Goal: Information Seeking & Learning: Learn about a topic

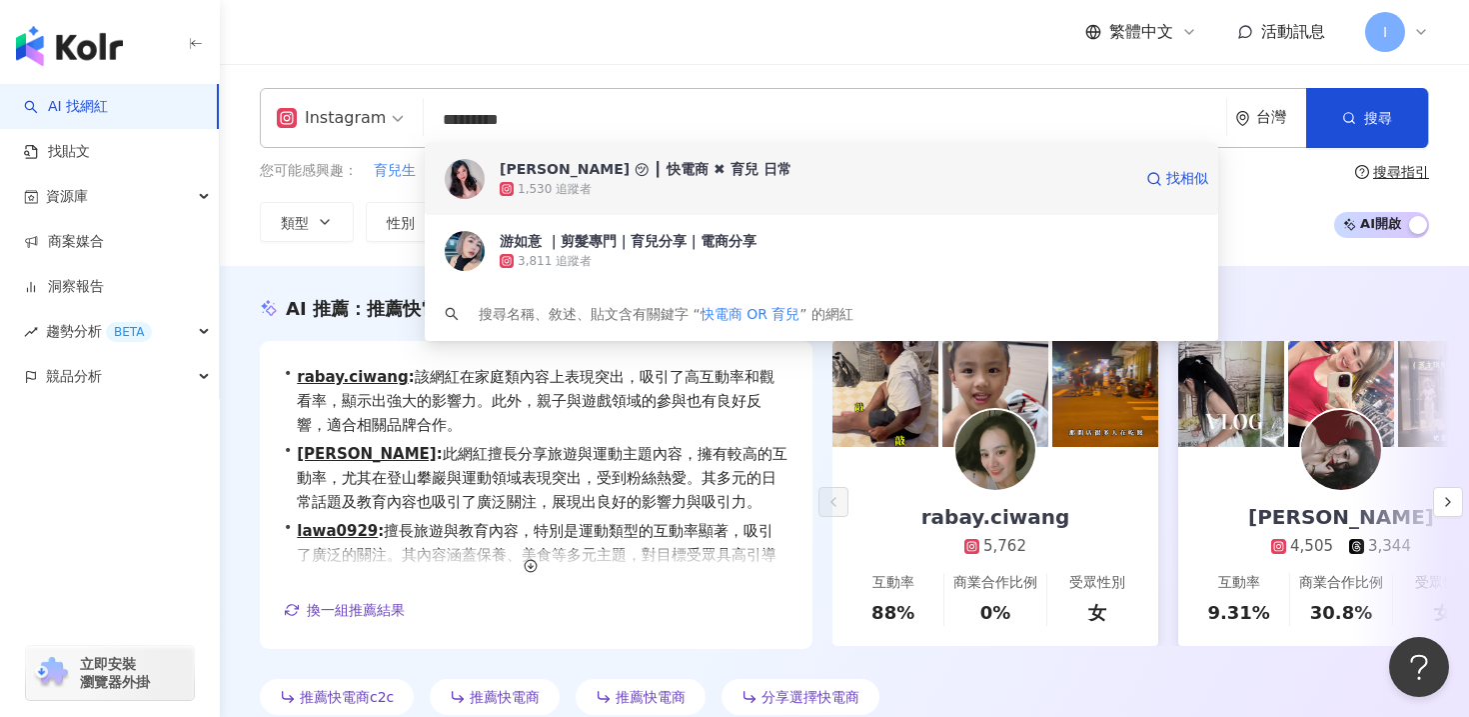
click at [649, 189] on div "1,530 追蹤者" at bounding box center [816, 189] width 632 height 20
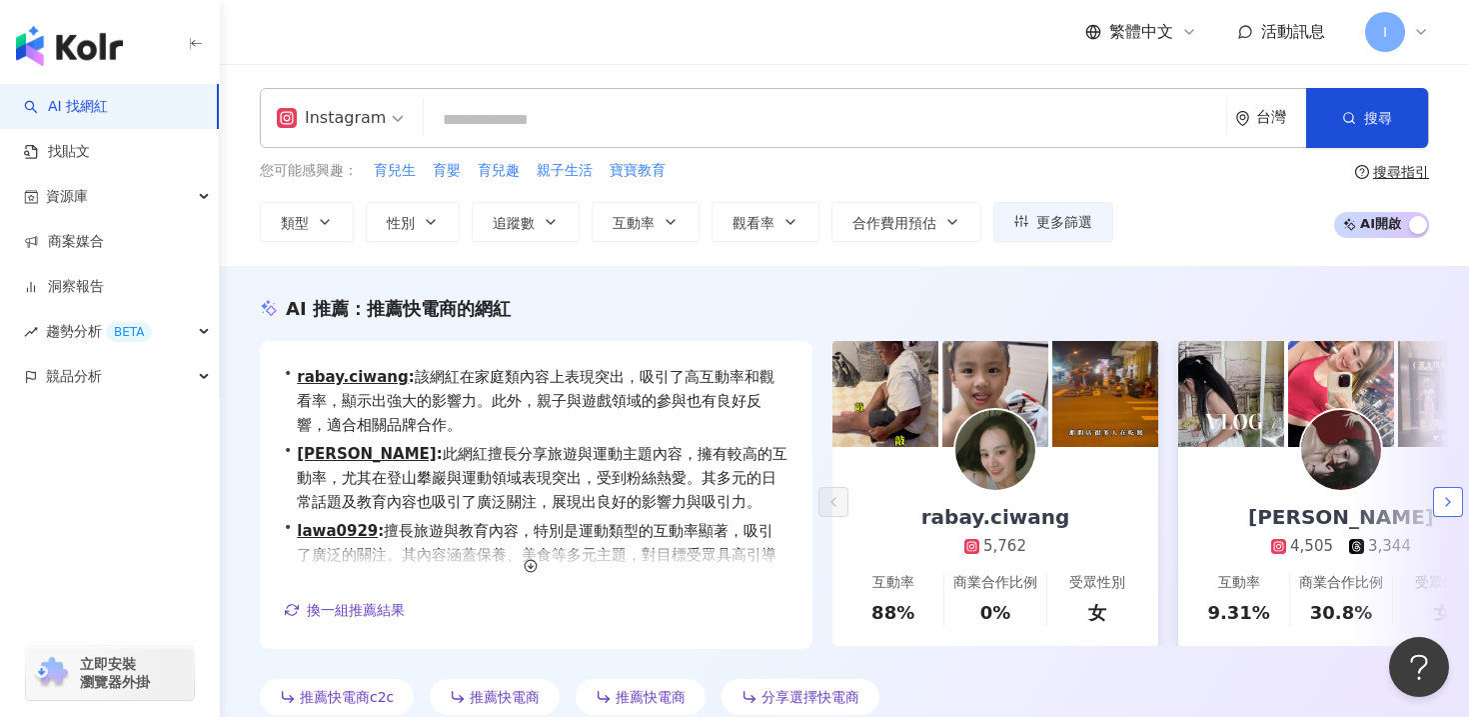
click at [1444, 509] on button "button" at bounding box center [1448, 502] width 30 height 30
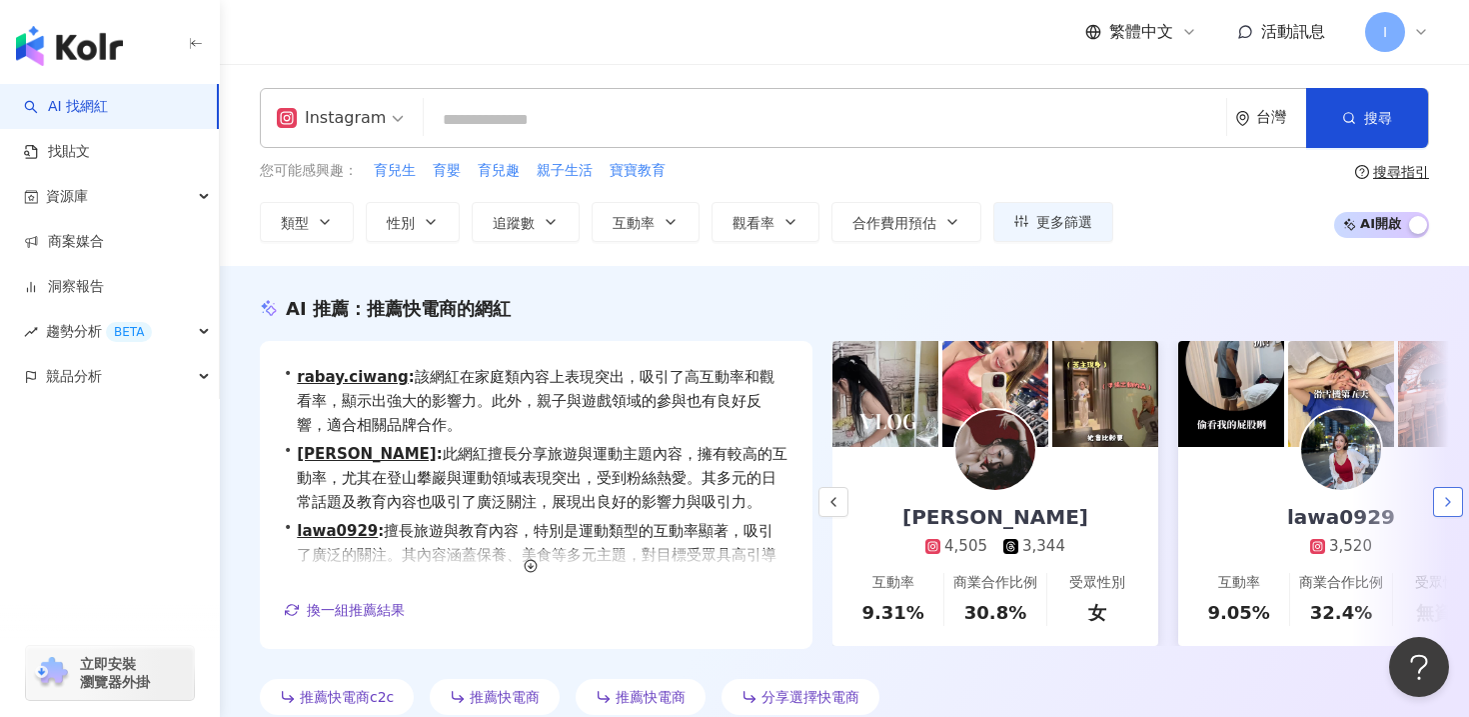
click at [1444, 509] on button "button" at bounding box center [1448, 502] width 30 height 30
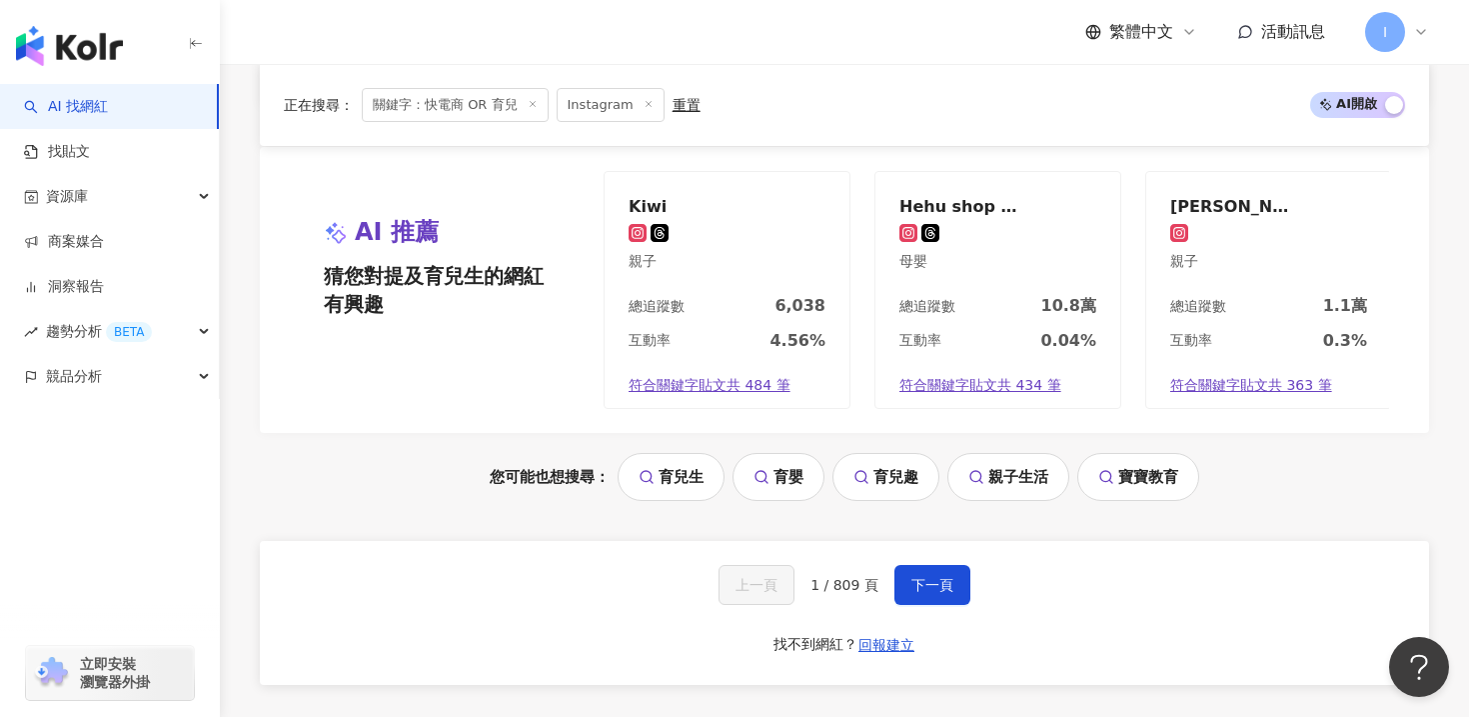
scroll to position [4359, 0]
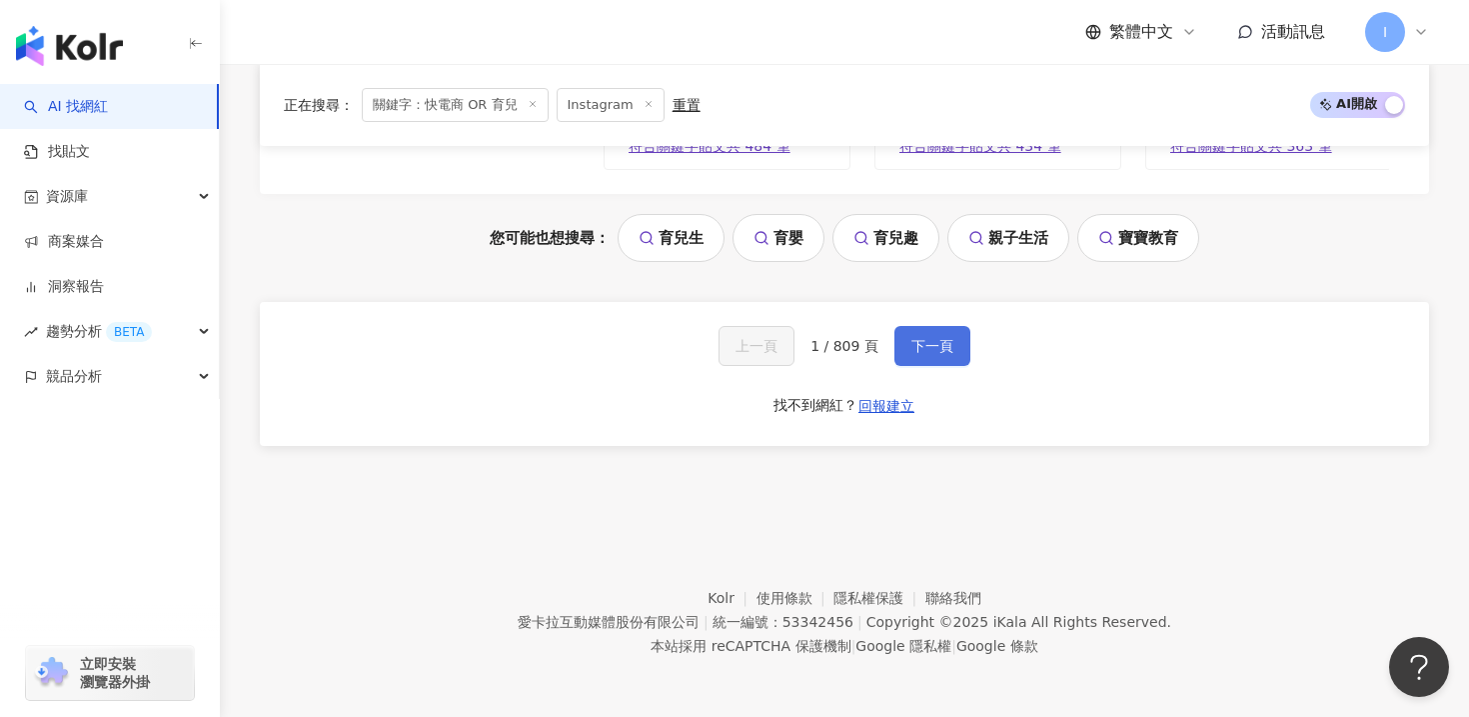
click at [930, 344] on span "下一頁" at bounding box center [932, 346] width 42 height 16
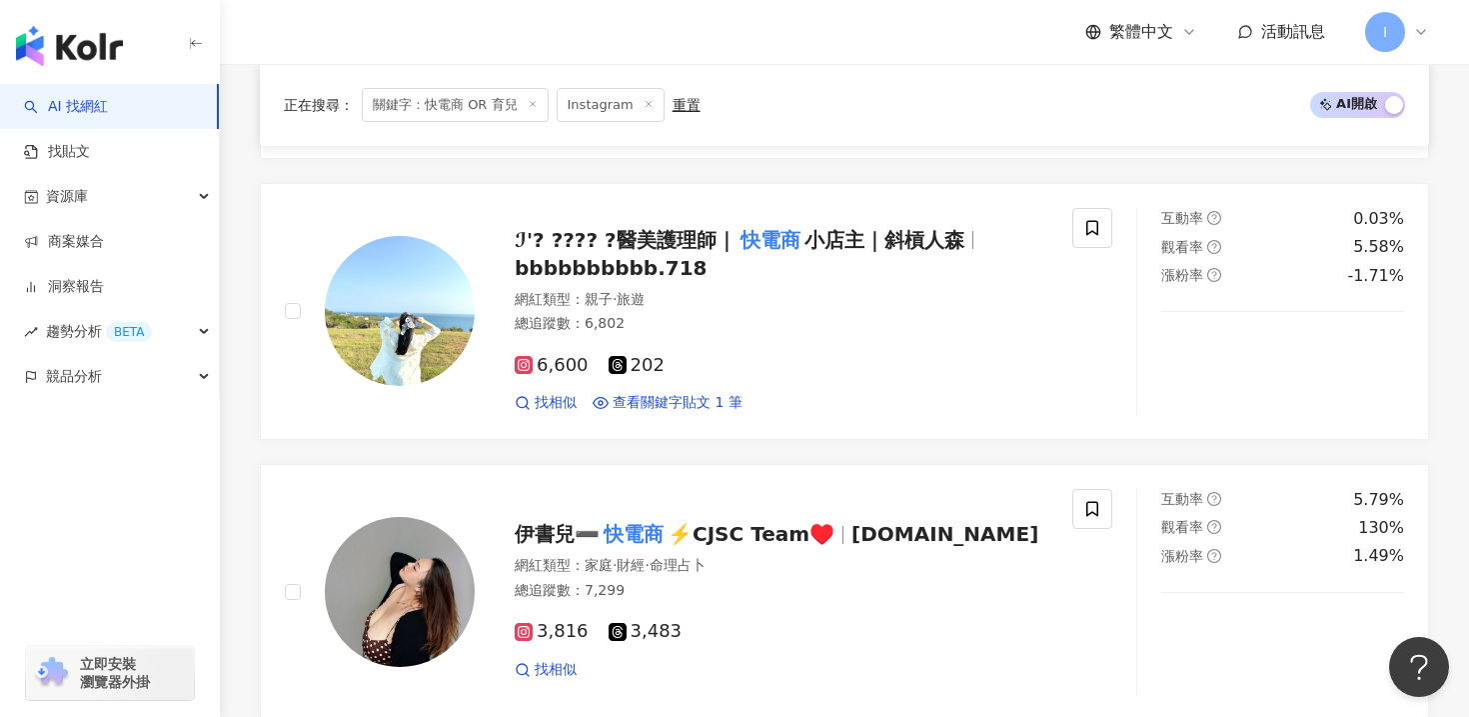
scroll to position [2722, 0]
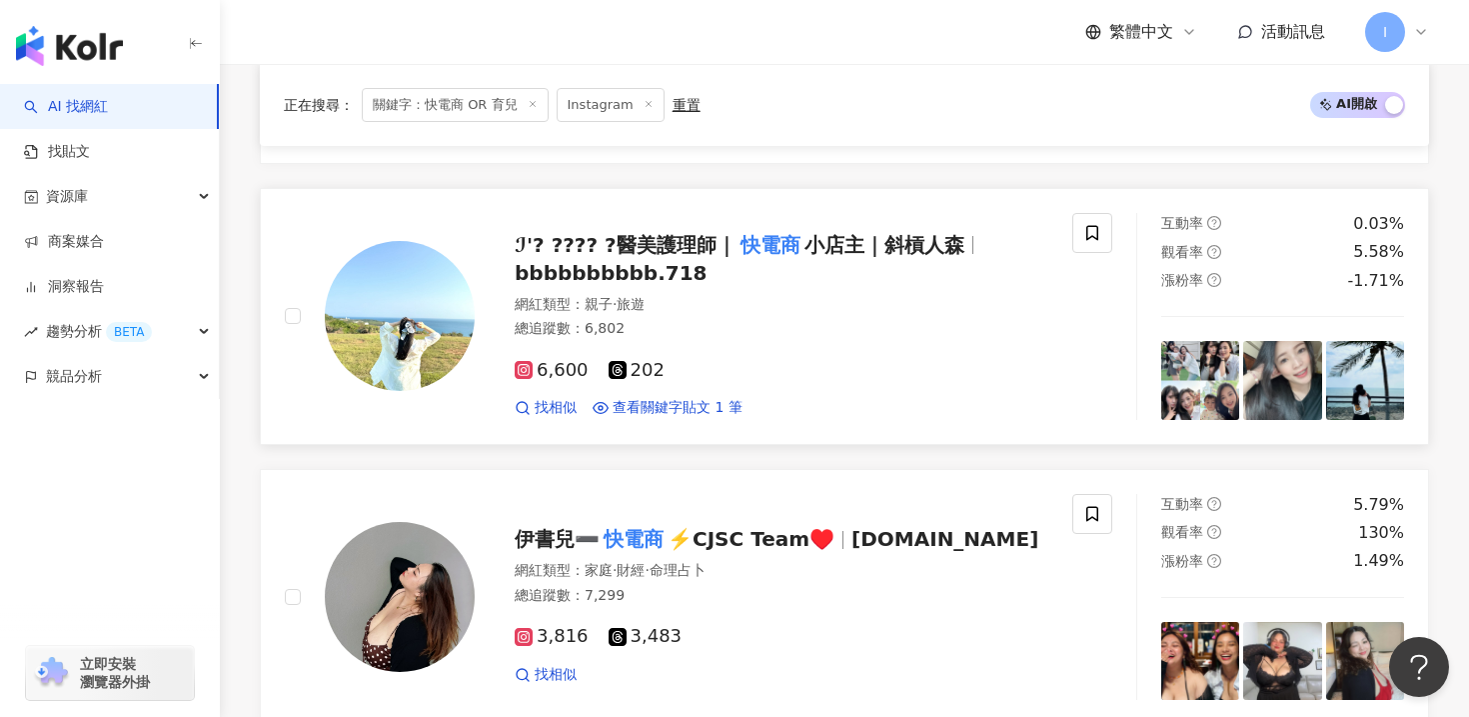
click at [617, 249] on span "ℐ'? ???? ?醫美護理師｜" at bounding box center [626, 245] width 222 height 24
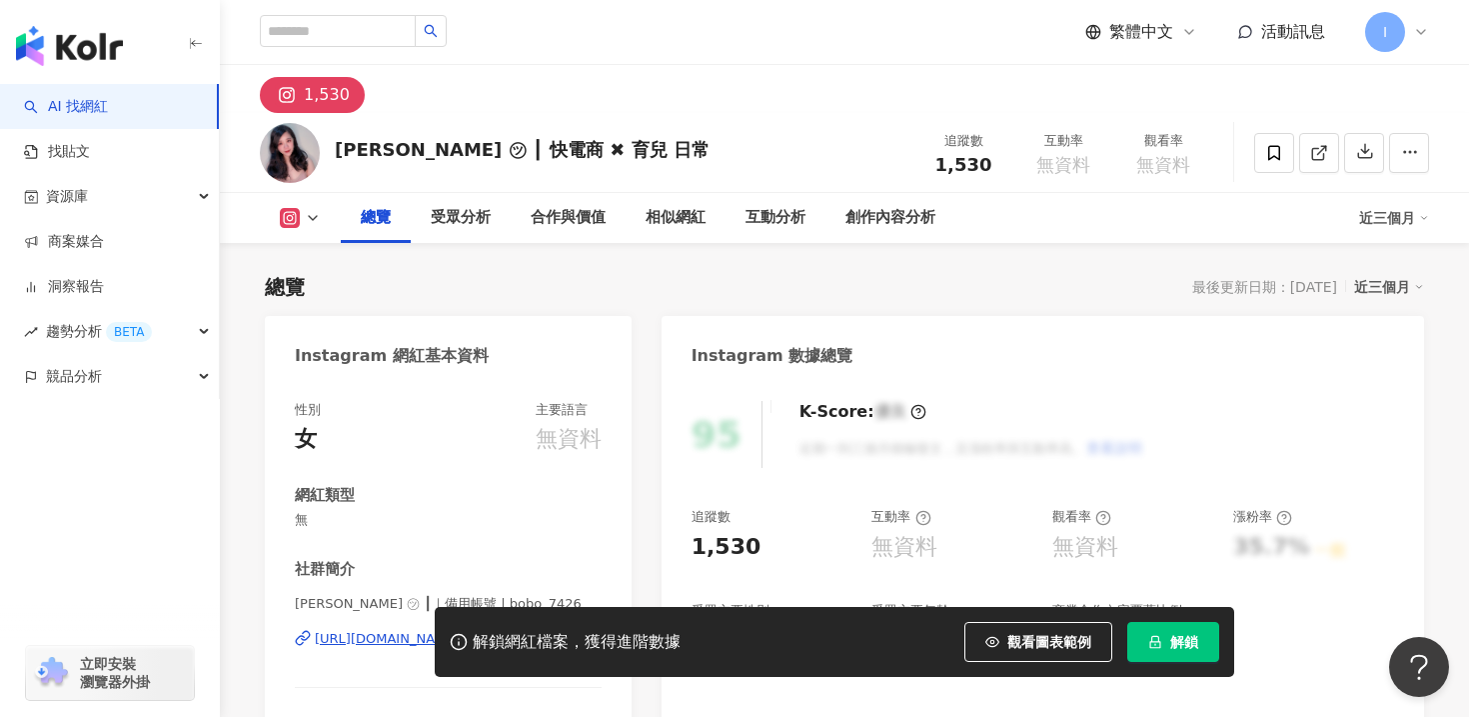
scroll to position [240, 0]
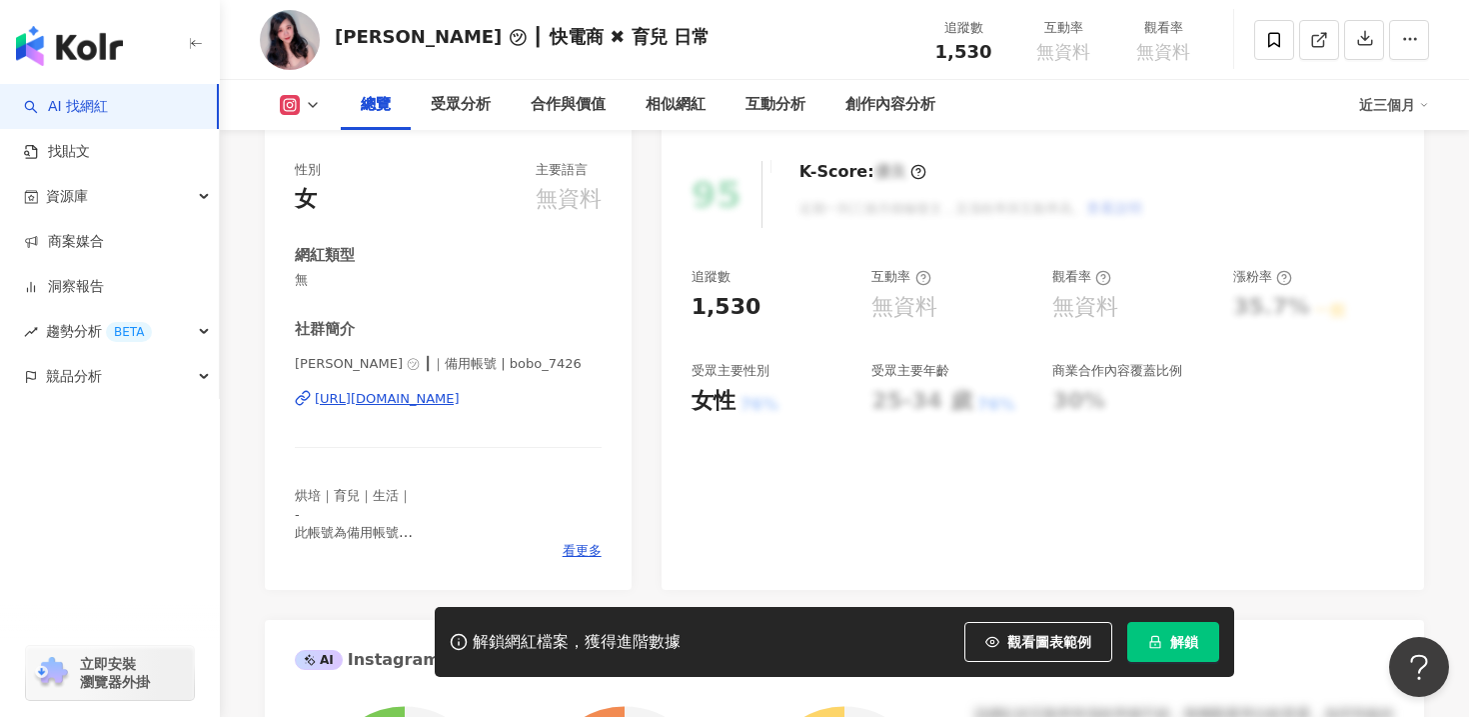
click at [460, 402] on div "https://www.instagram.com/bobo_7426/" at bounding box center [387, 399] width 145 height 18
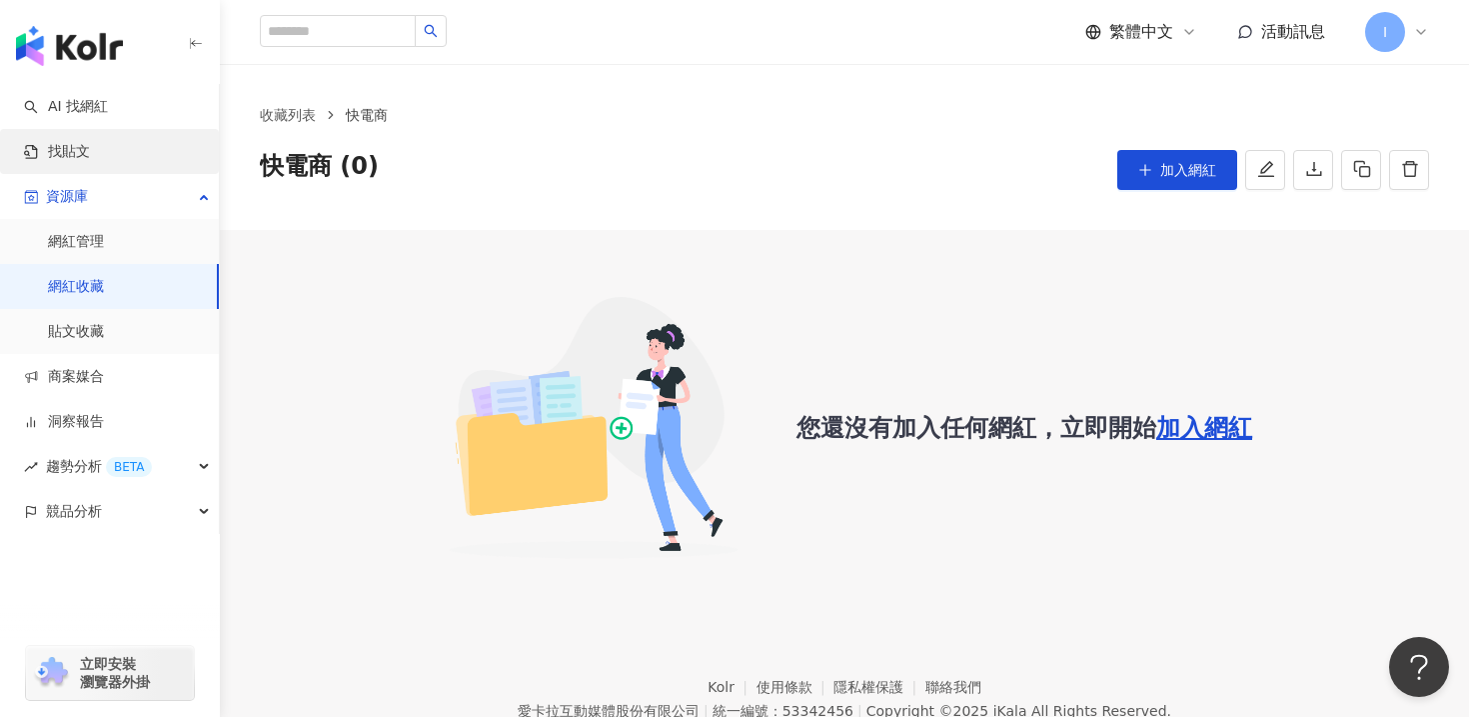
click at [84, 153] on link "找貼文" at bounding box center [57, 152] width 66 height 20
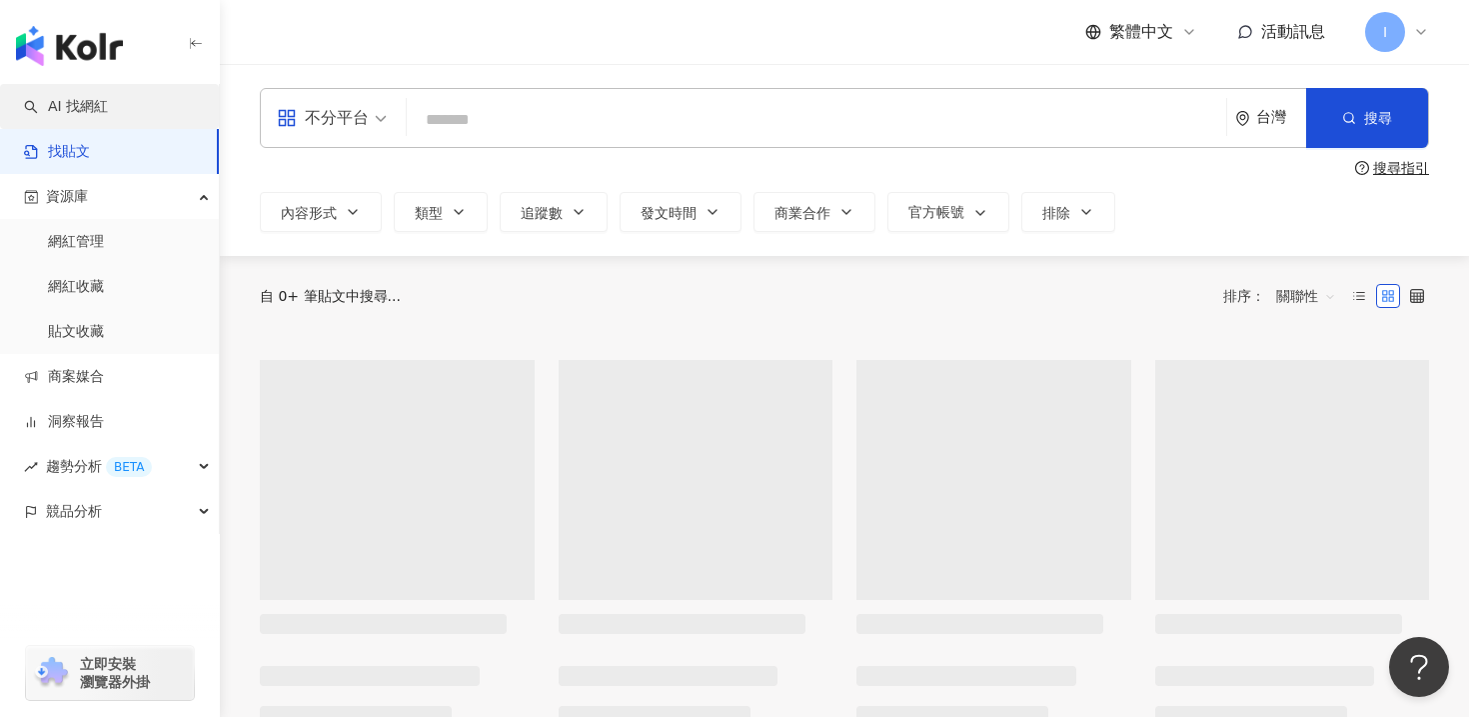
click at [102, 104] on link "AI 找網紅" at bounding box center [66, 107] width 84 height 20
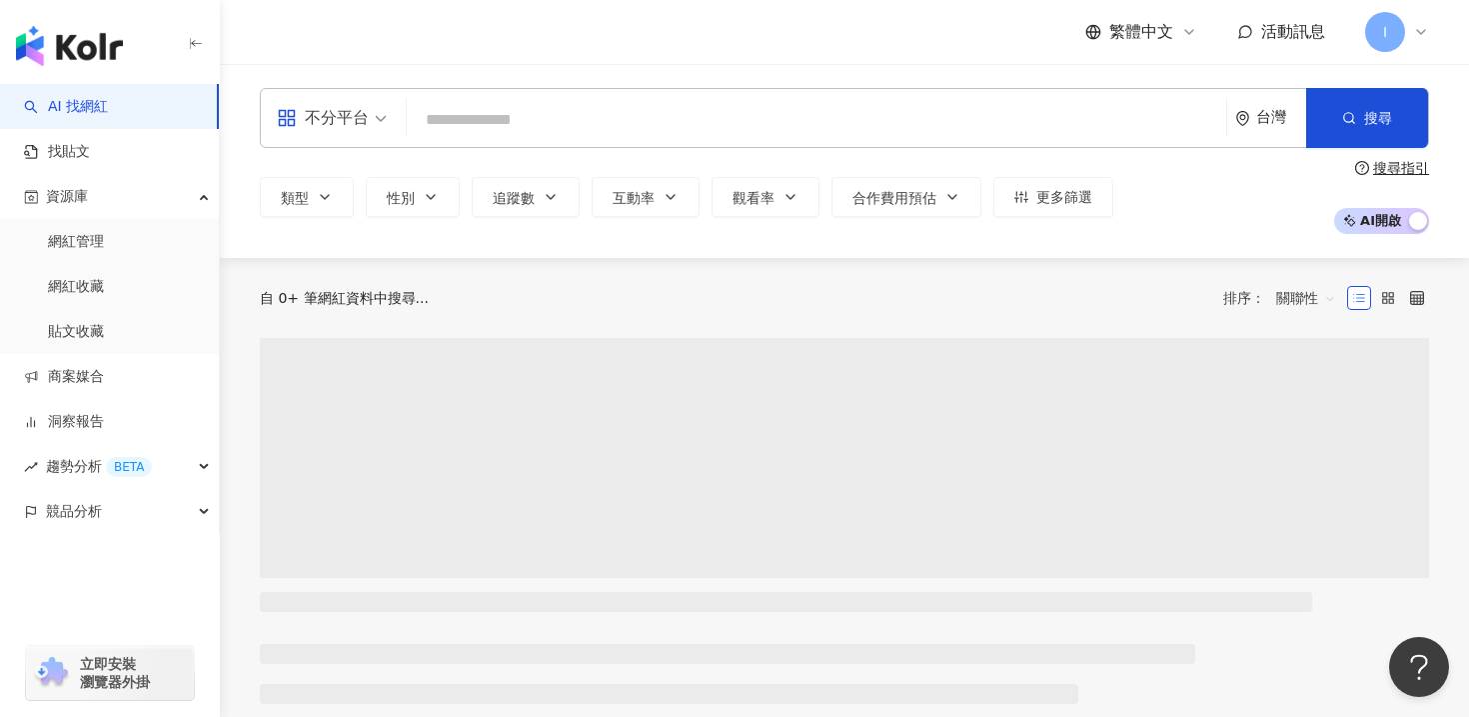
click at [469, 119] on input "search" at bounding box center [816, 120] width 803 height 38
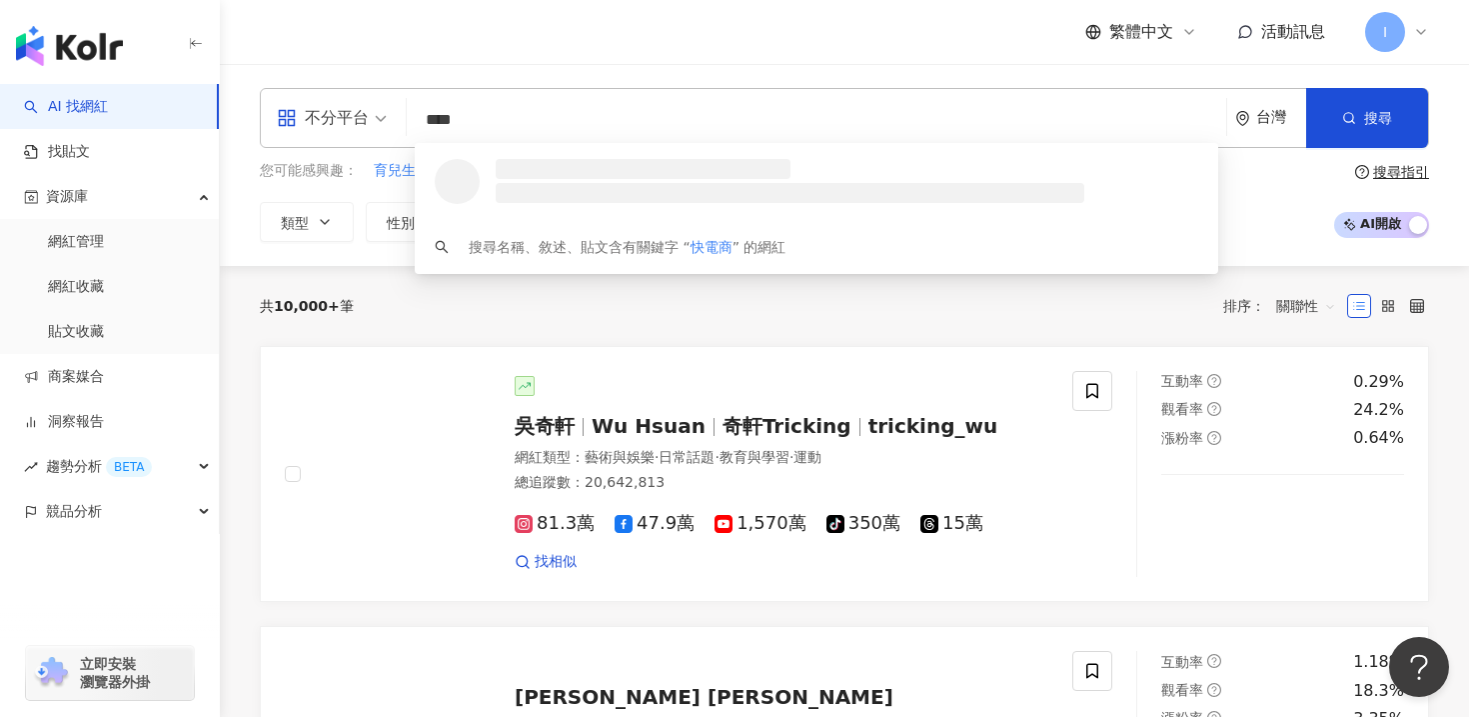
type input "*****"
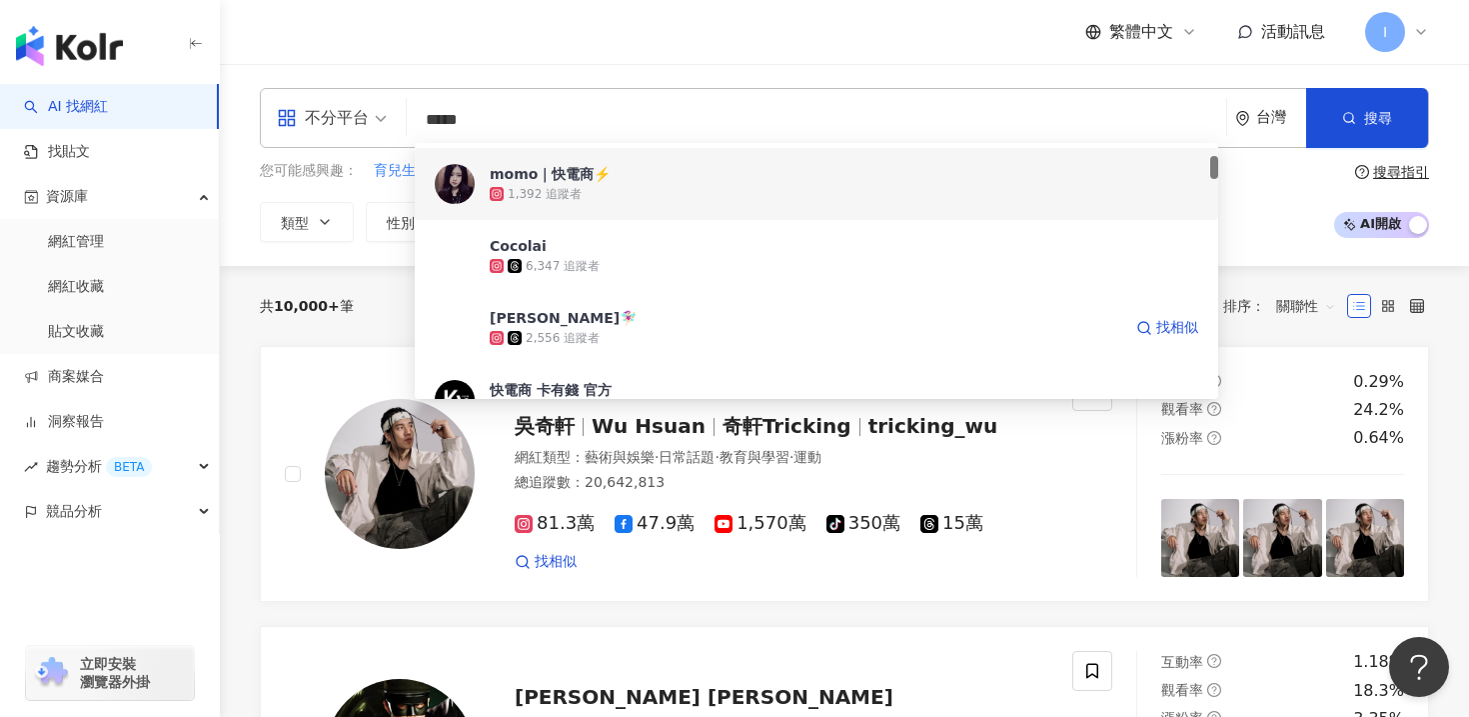
scroll to position [143, 0]
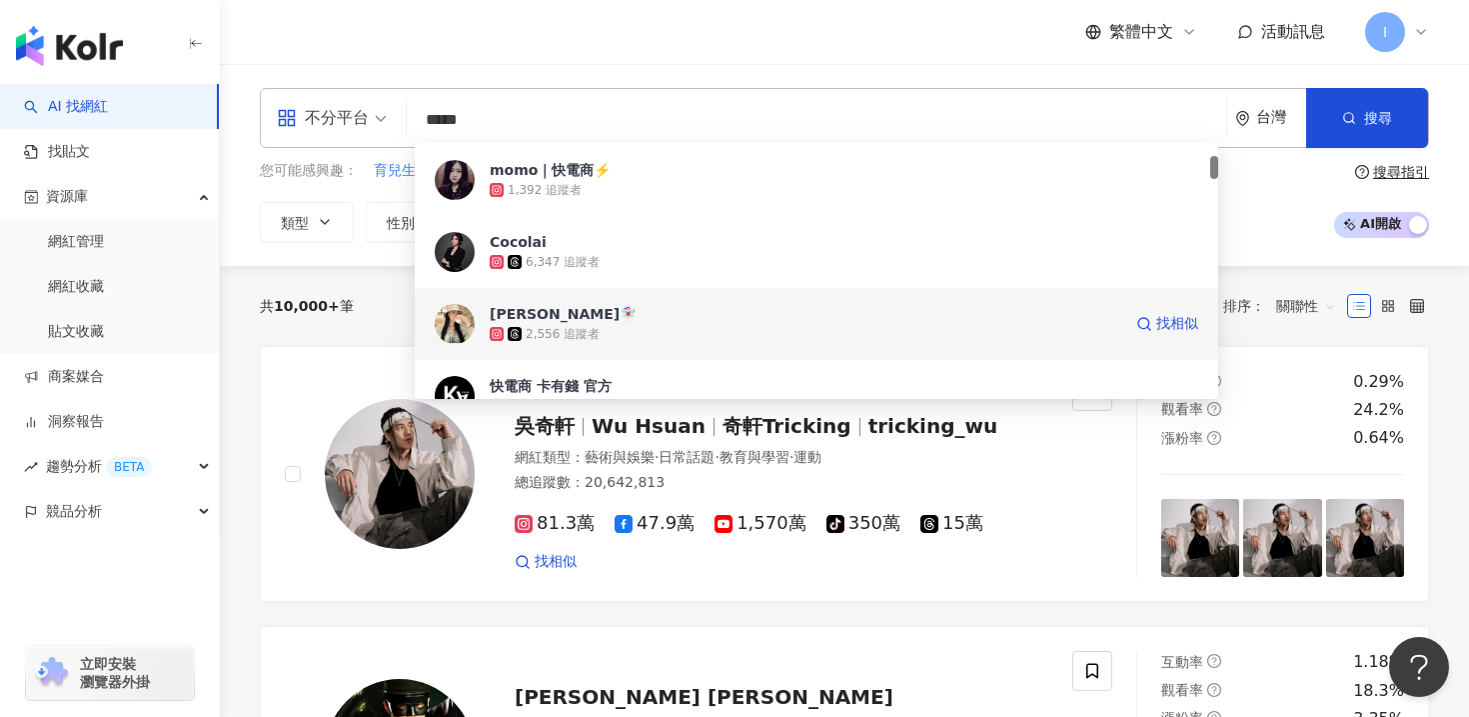
click at [596, 320] on span "茜茜🧚🏻‍♀️" at bounding box center [806, 314] width 632 height 20
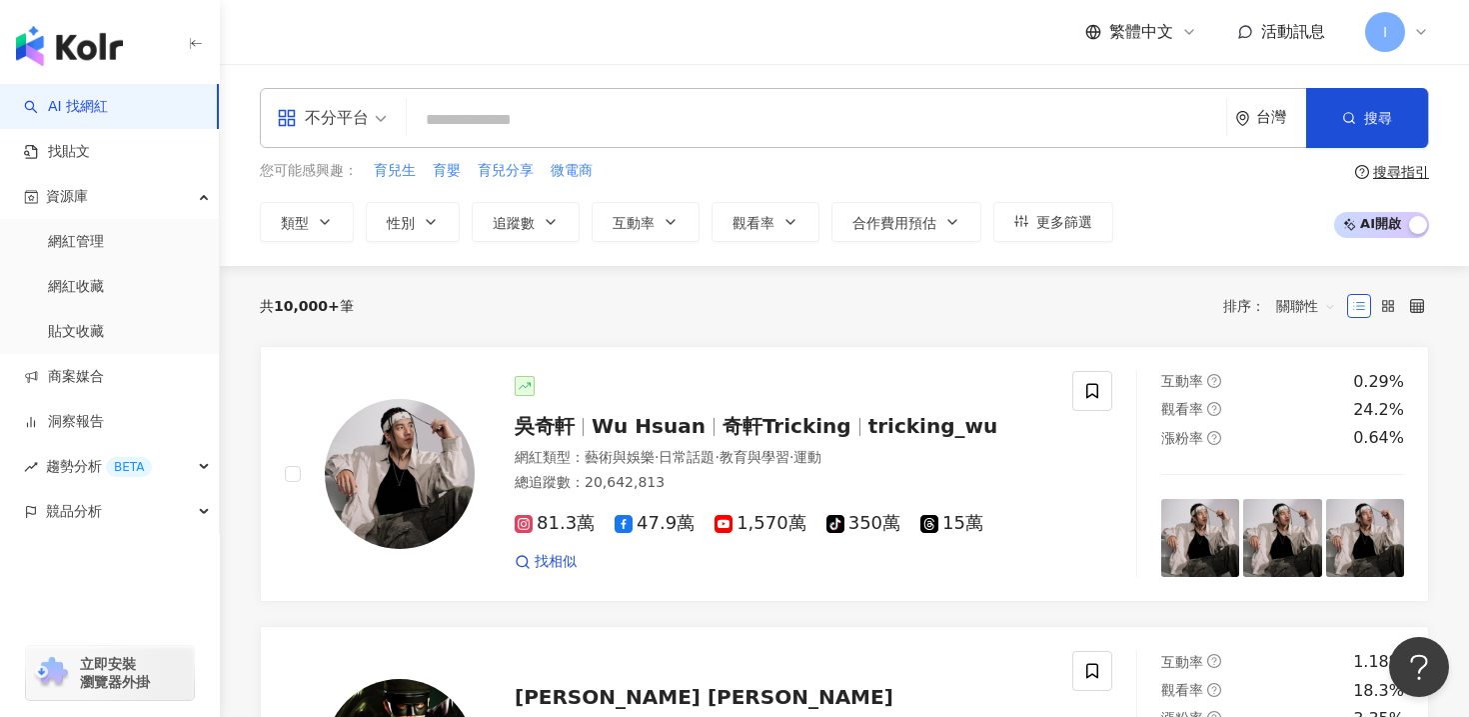
click at [520, 107] on input "search" at bounding box center [816, 120] width 803 height 38
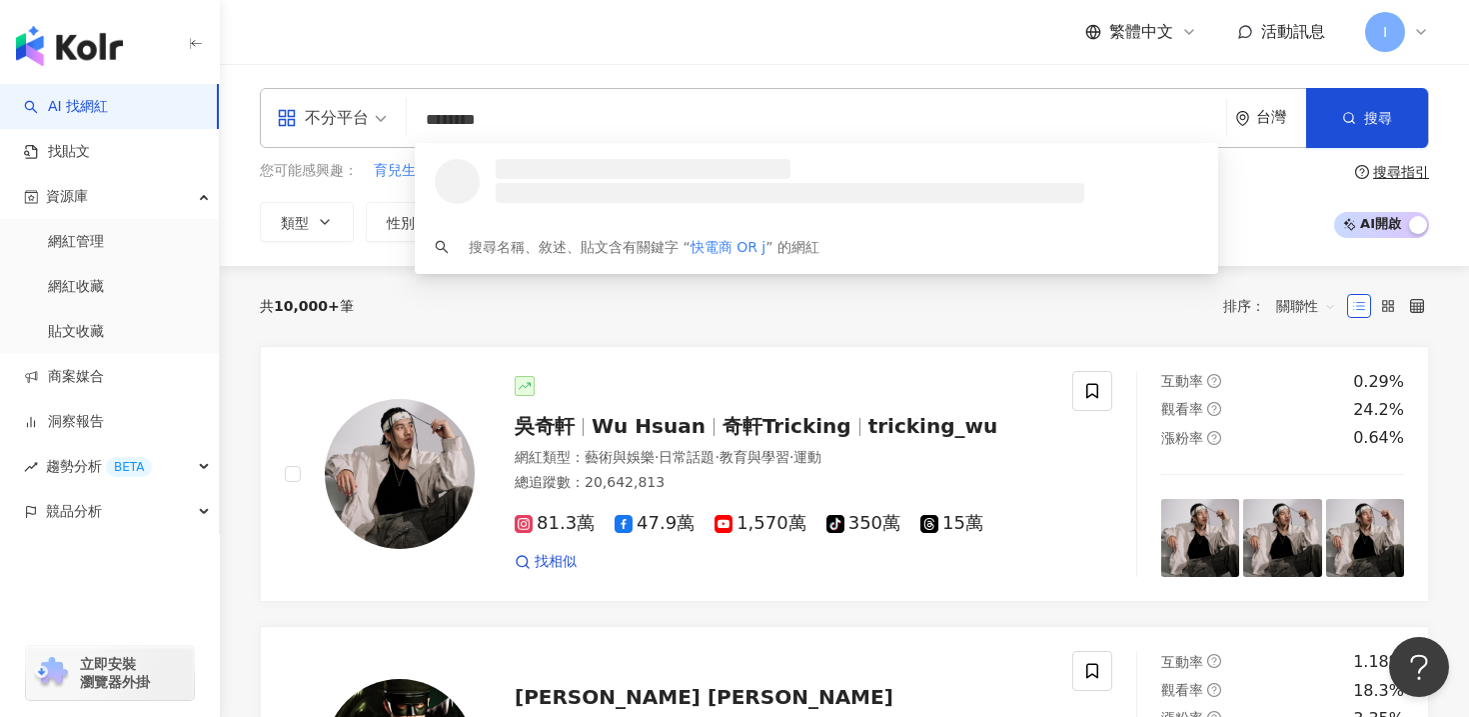
type input "******"
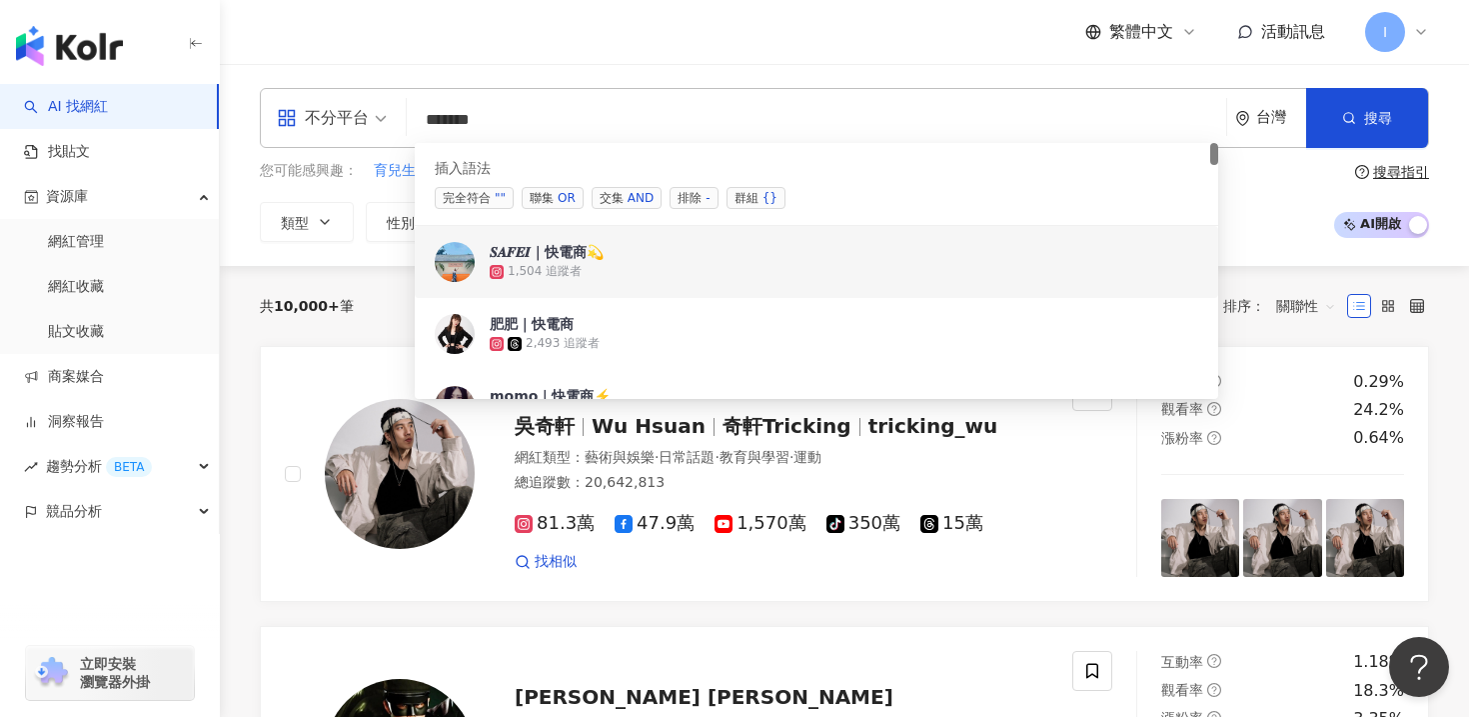
click at [520, 271] on div "1,504 追蹤者" at bounding box center [545, 271] width 74 height 17
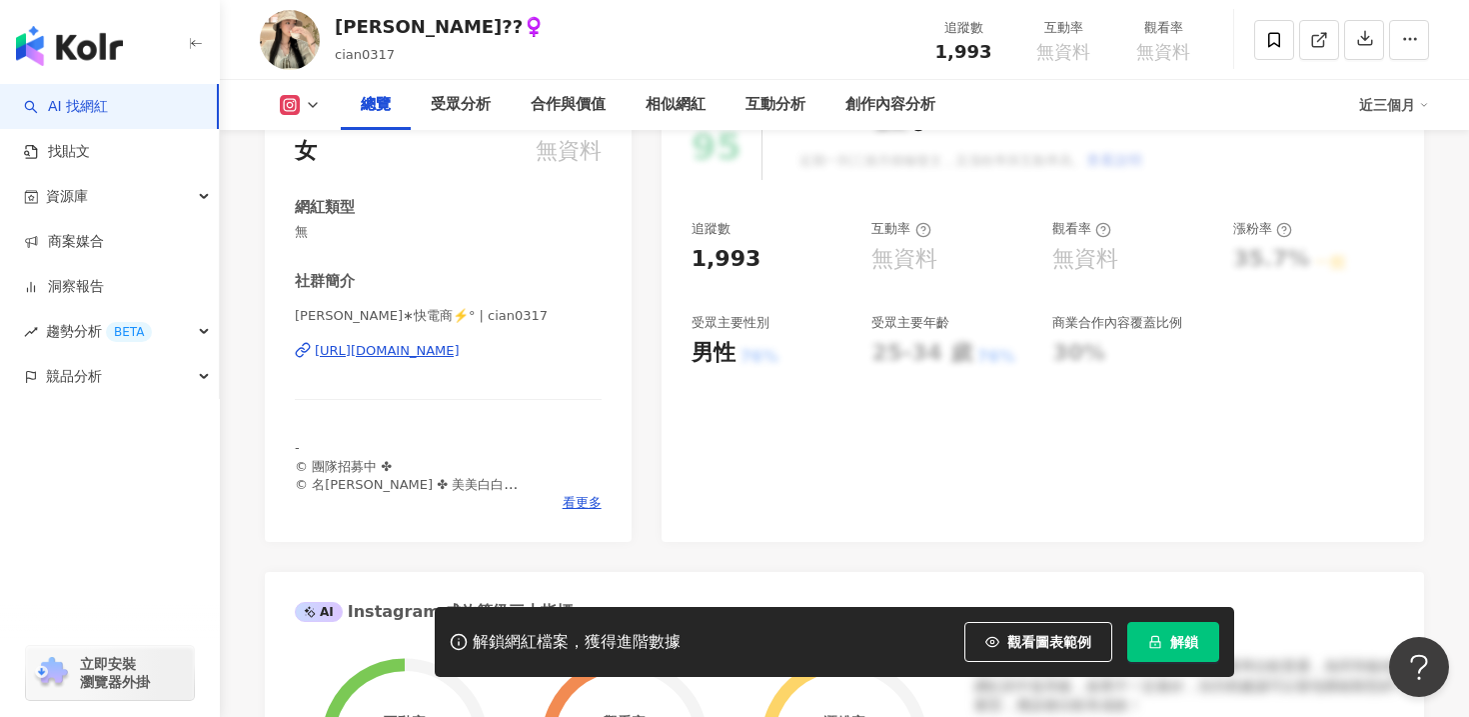
scroll to position [391, 0]
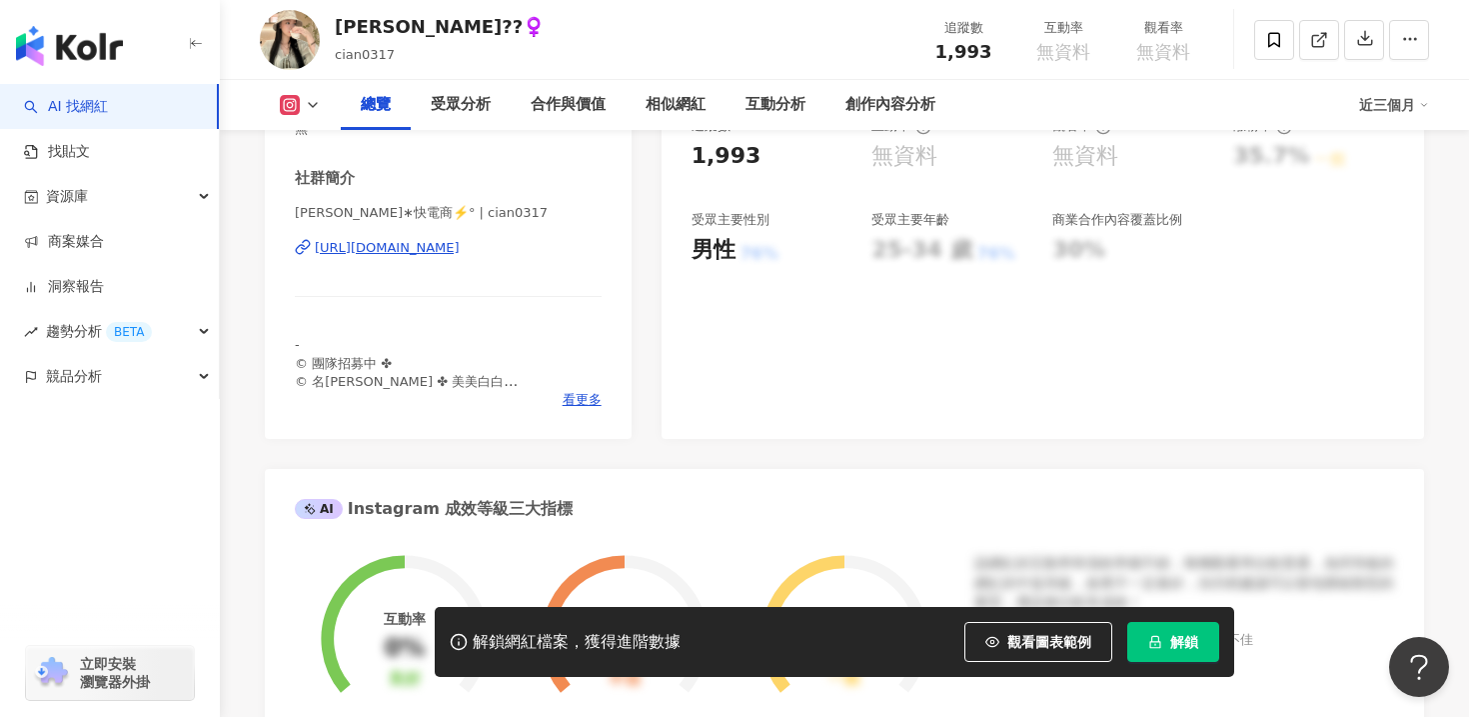
click at [460, 248] on div "https://www.instagram.com/cian0317/" at bounding box center [387, 248] width 145 height 18
click at [565, 399] on span "看更多" at bounding box center [582, 400] width 39 height 18
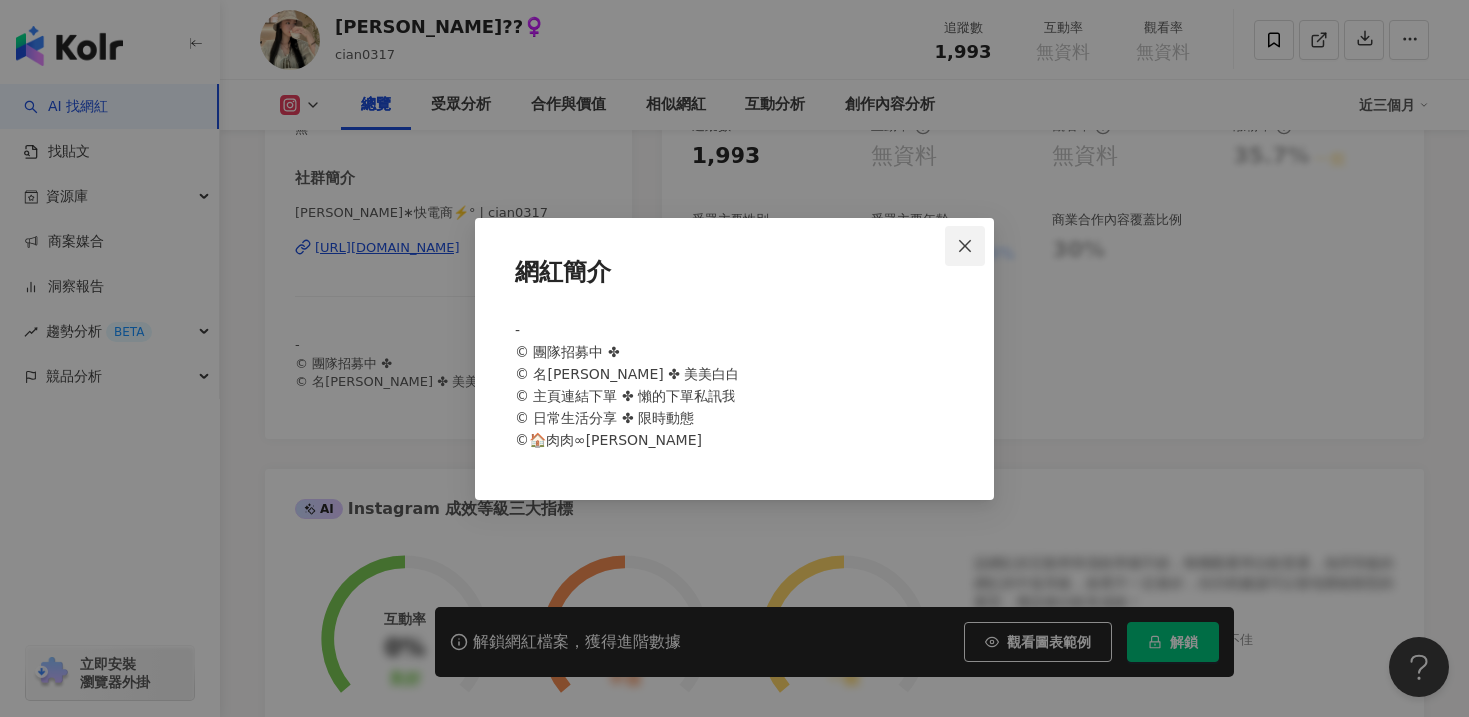
click at [968, 244] on icon "close" at bounding box center [965, 246] width 16 height 16
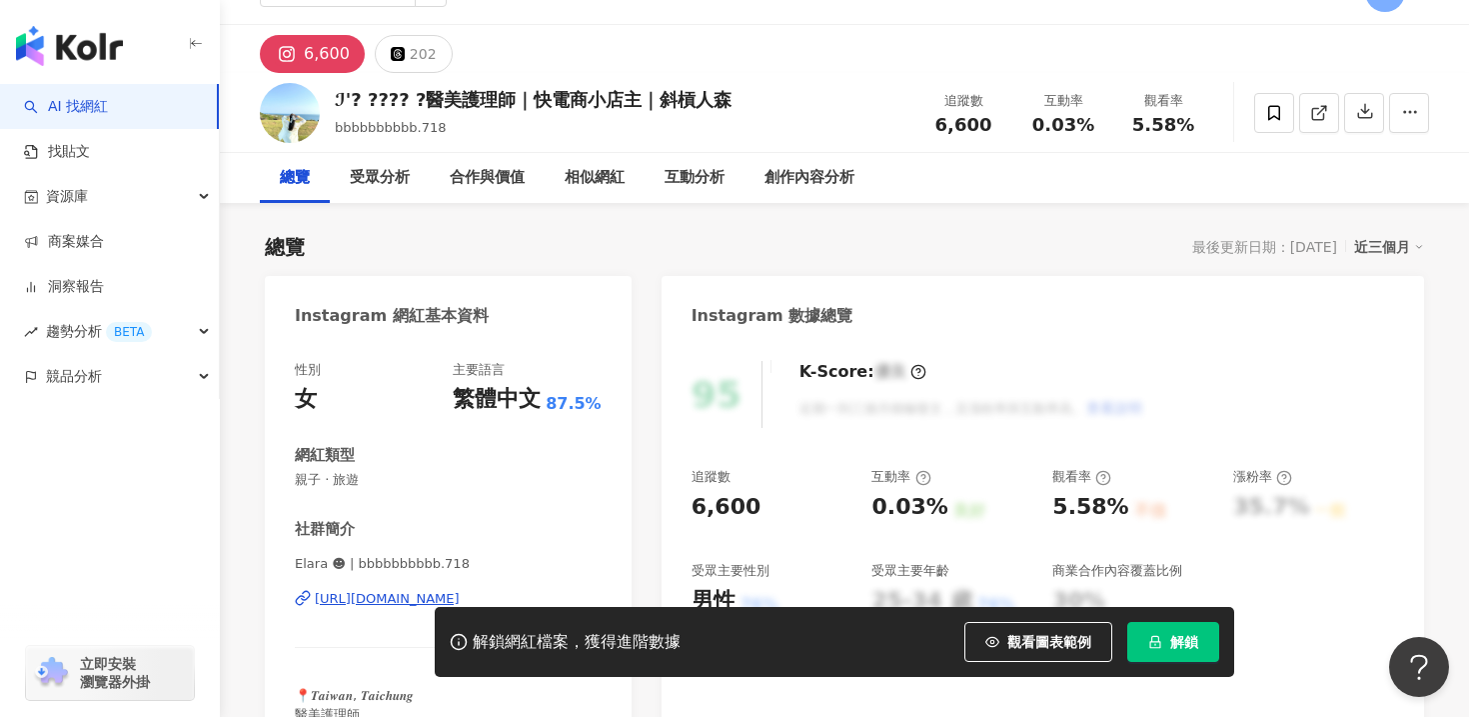
scroll to position [174, 0]
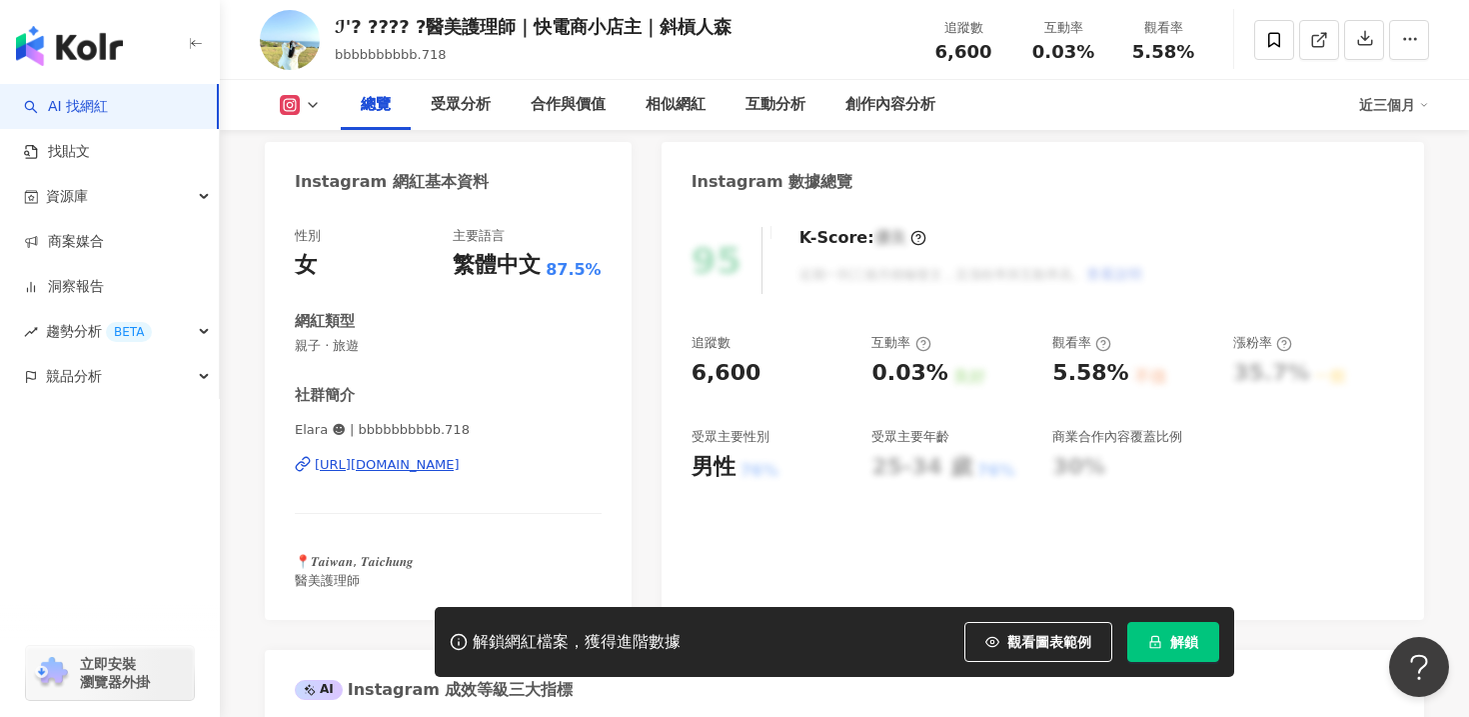
click at [460, 461] on div "https://www.instagram.com/bbbbbbbbbb.718/" at bounding box center [387, 465] width 145 height 18
click at [1156, 642] on icon "lock" at bounding box center [1155, 642] width 14 height 14
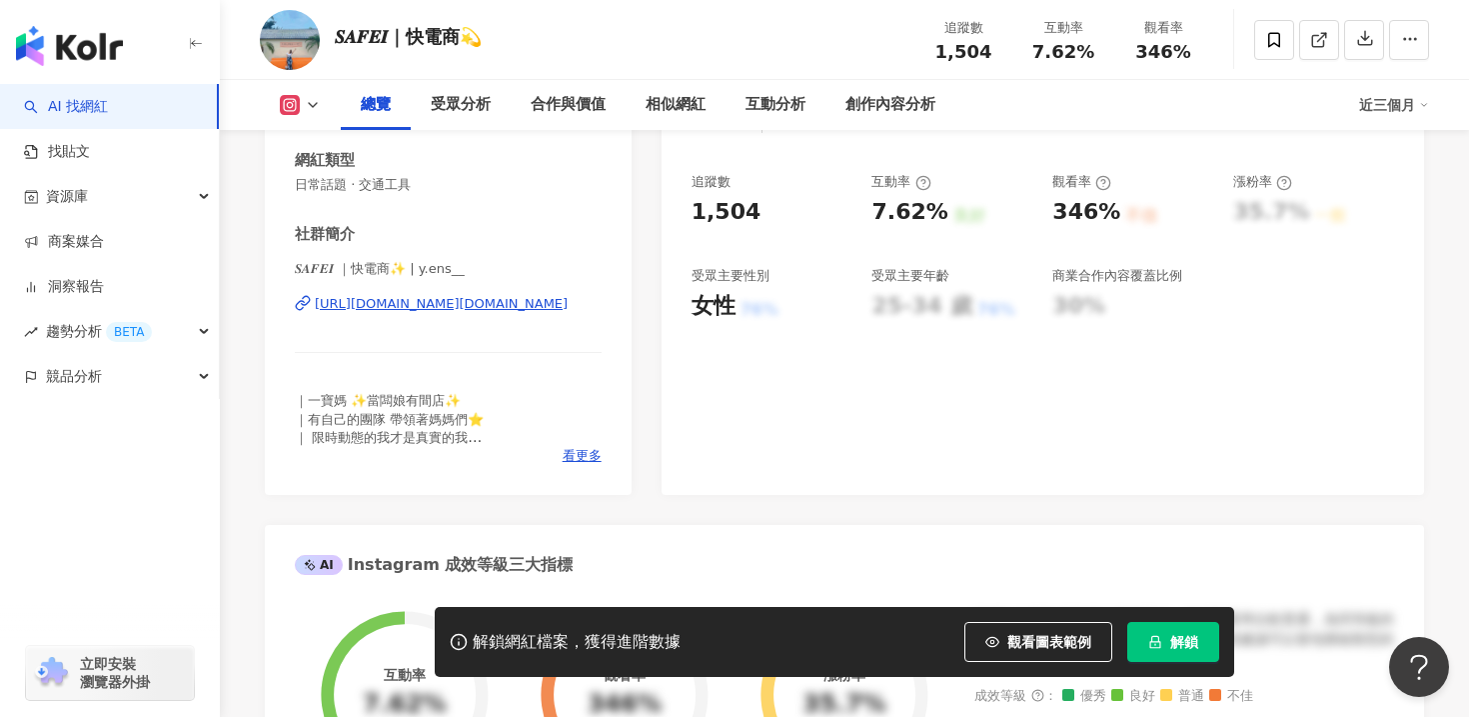
scroll to position [264, 0]
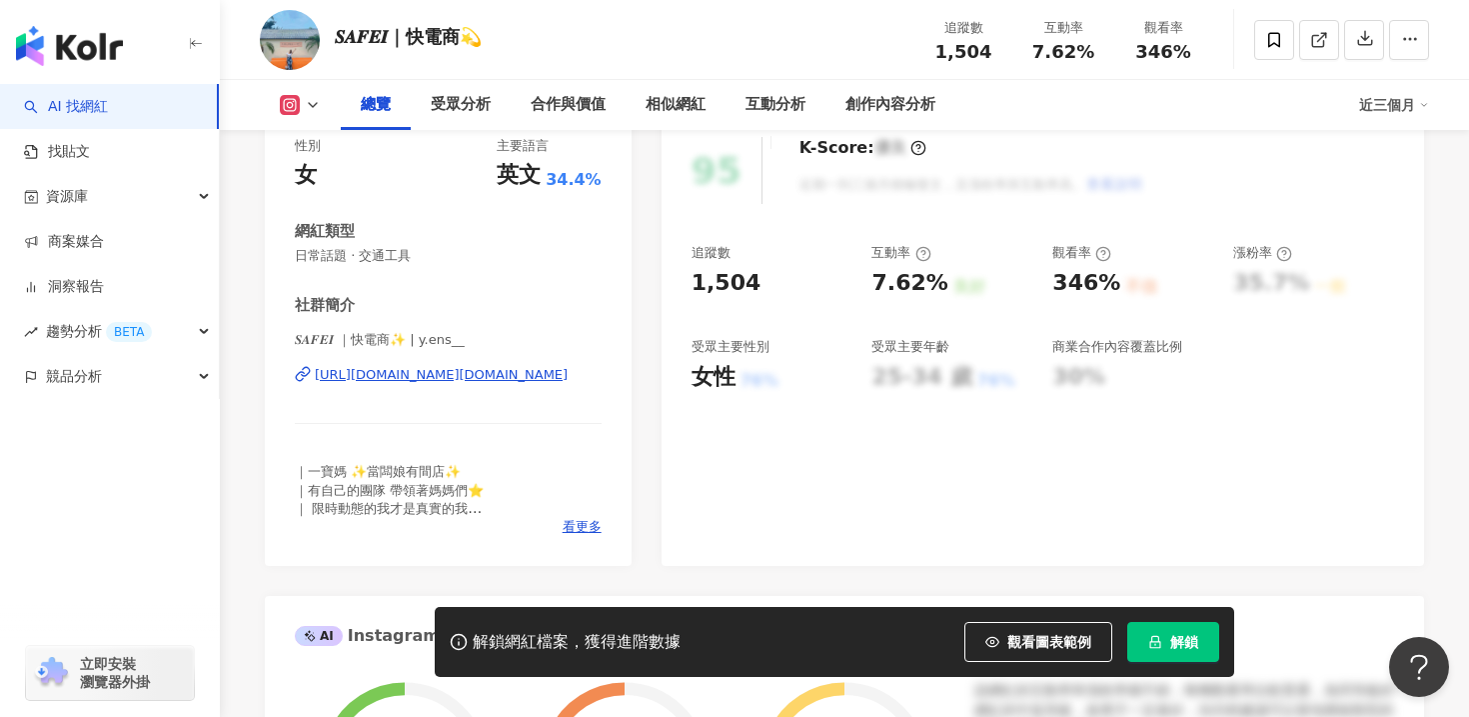
click at [476, 372] on div "https://www.instagram.com/y.ens__/" at bounding box center [441, 375] width 253 height 18
click at [423, 375] on div "https://www.instagram.com/y.ens__/" at bounding box center [441, 375] width 253 height 18
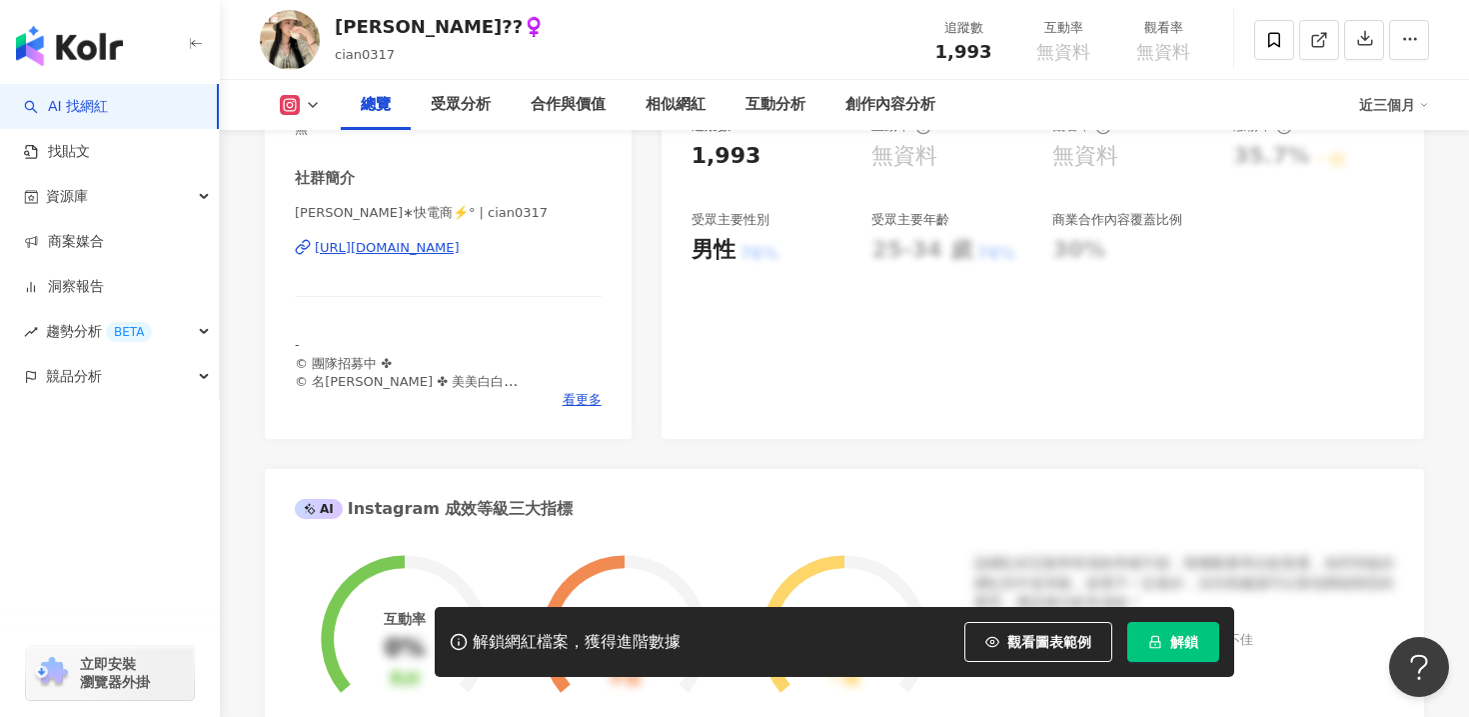
click at [448, 252] on div "[URL][DOMAIN_NAME]" at bounding box center [387, 248] width 145 height 18
